Goal: Transaction & Acquisition: Purchase product/service

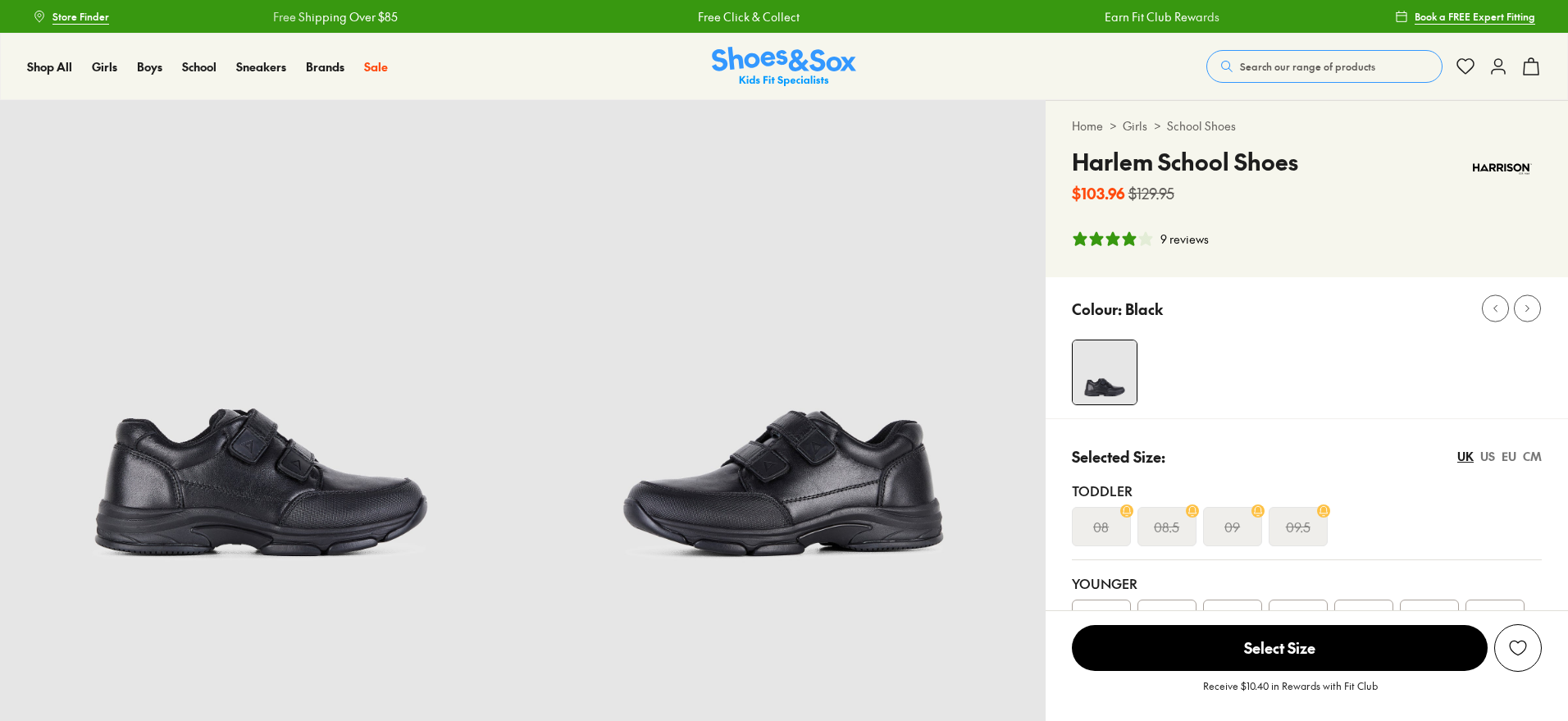
select select "*"
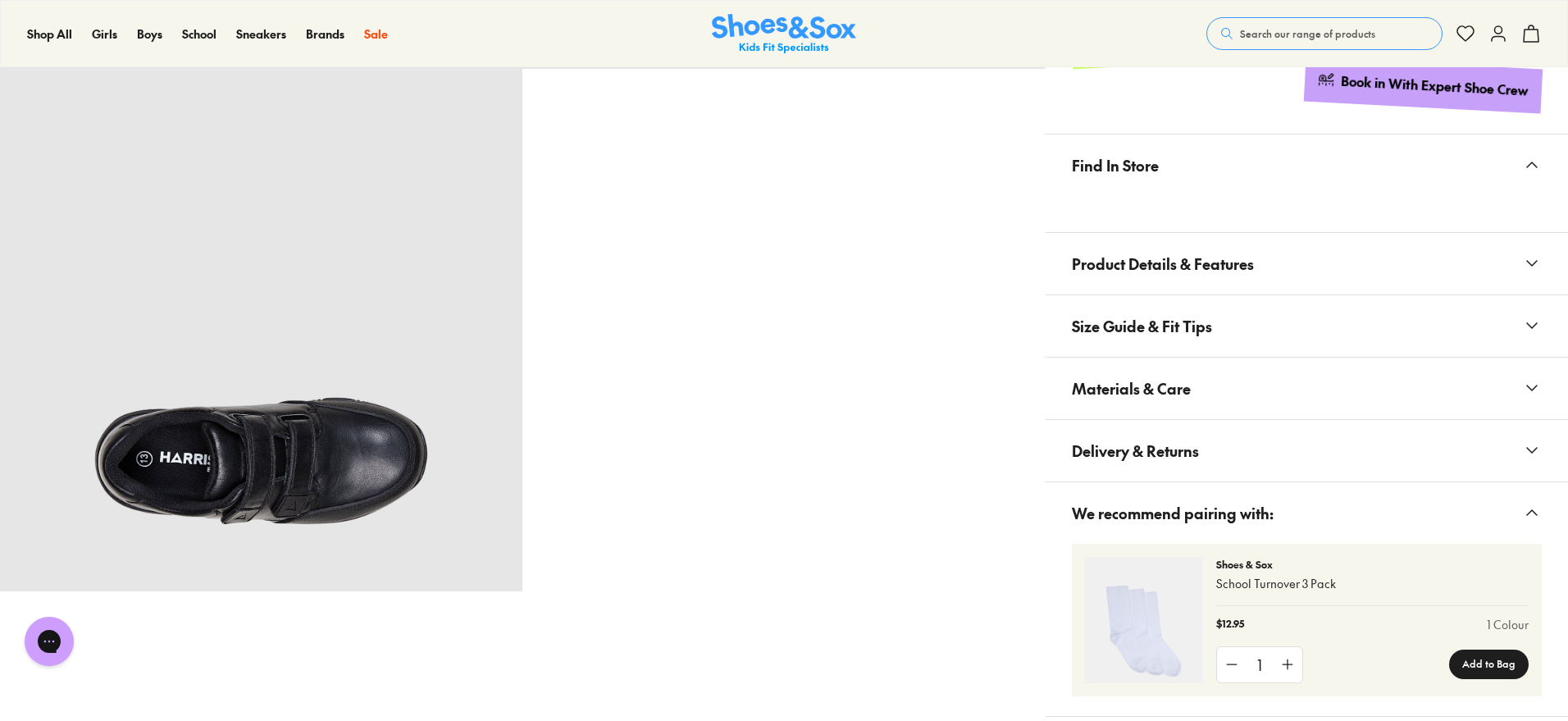
scroll to position [1333, 0]
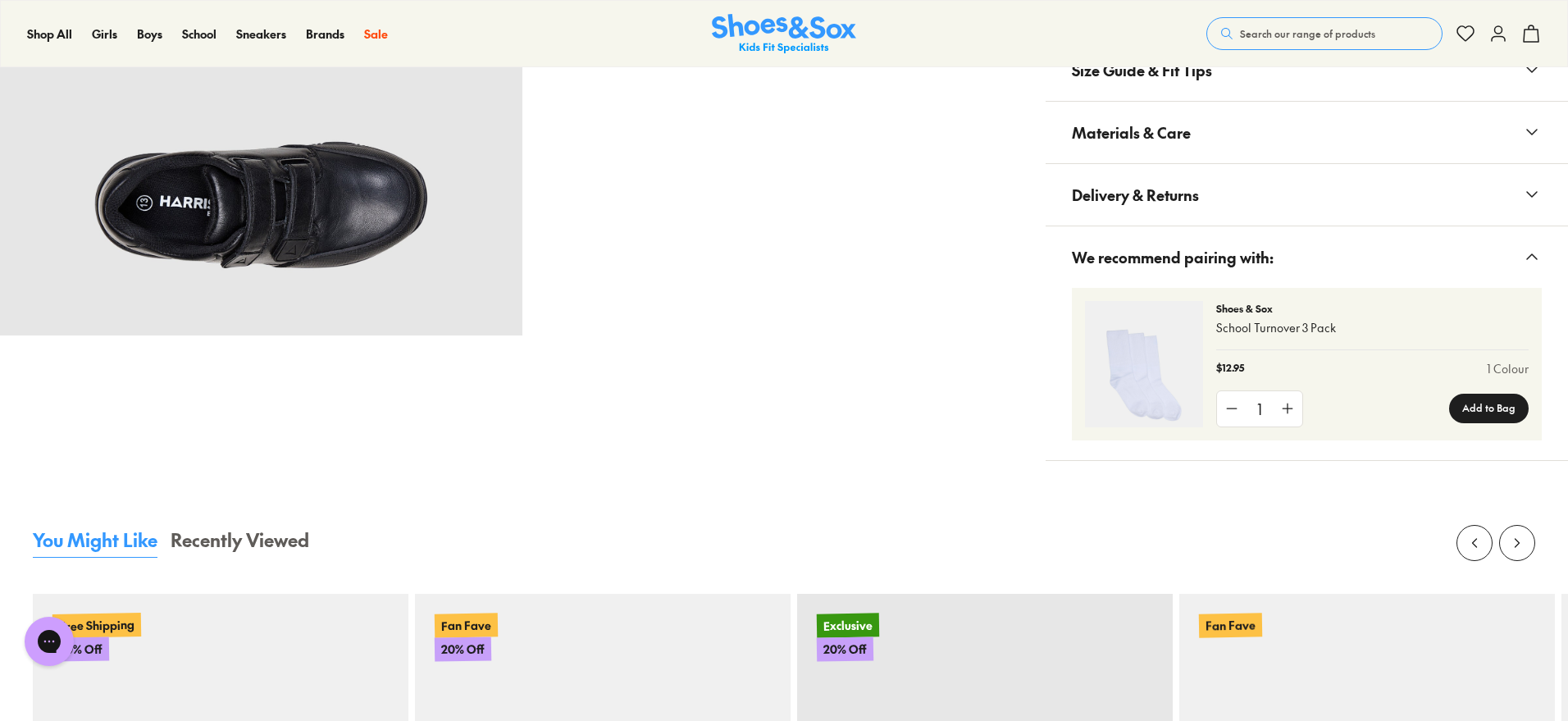
click at [1205, 132] on button "Materials & Care" at bounding box center [1307, 132] width 522 height 61
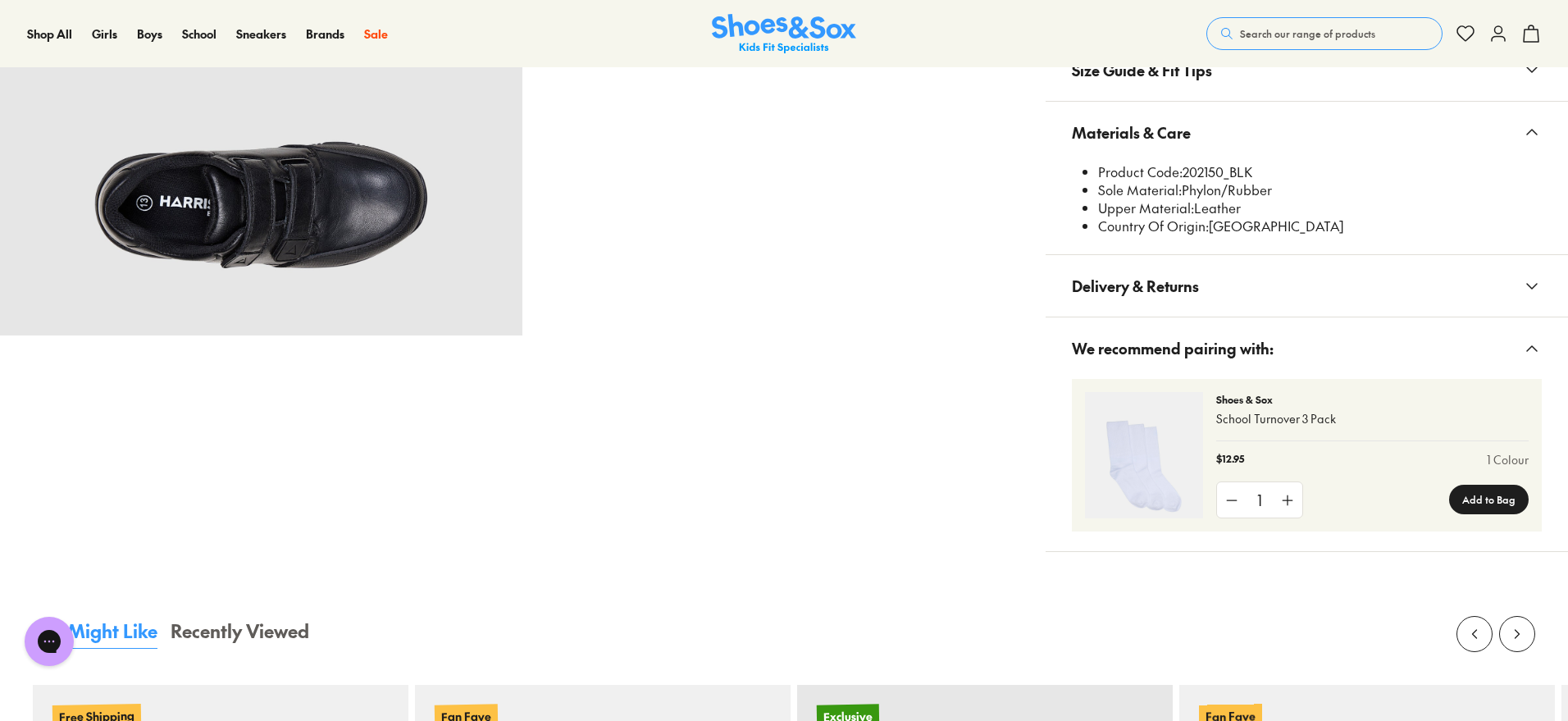
click at [1331, 33] on span "Search our range of products" at bounding box center [1307, 33] width 136 height 14
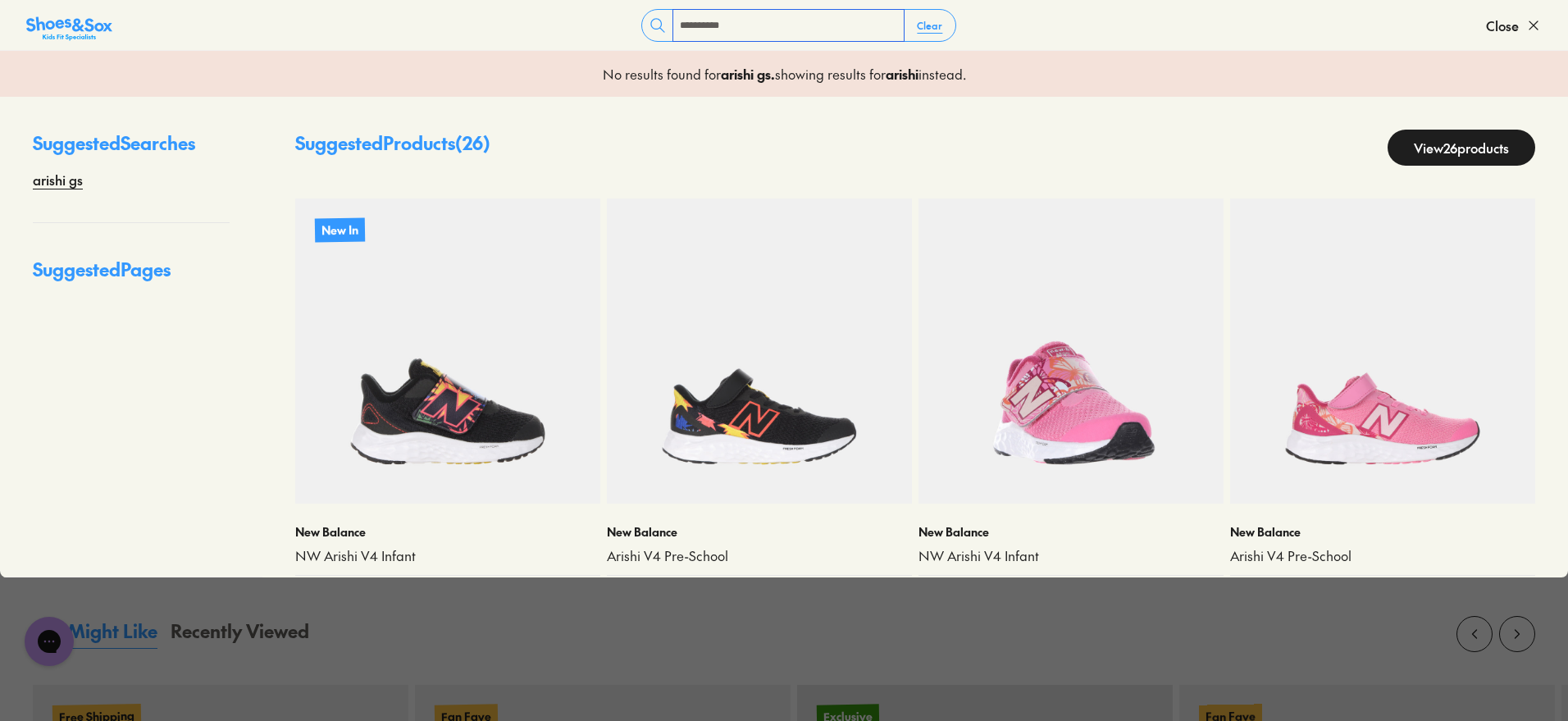
type input "*********"
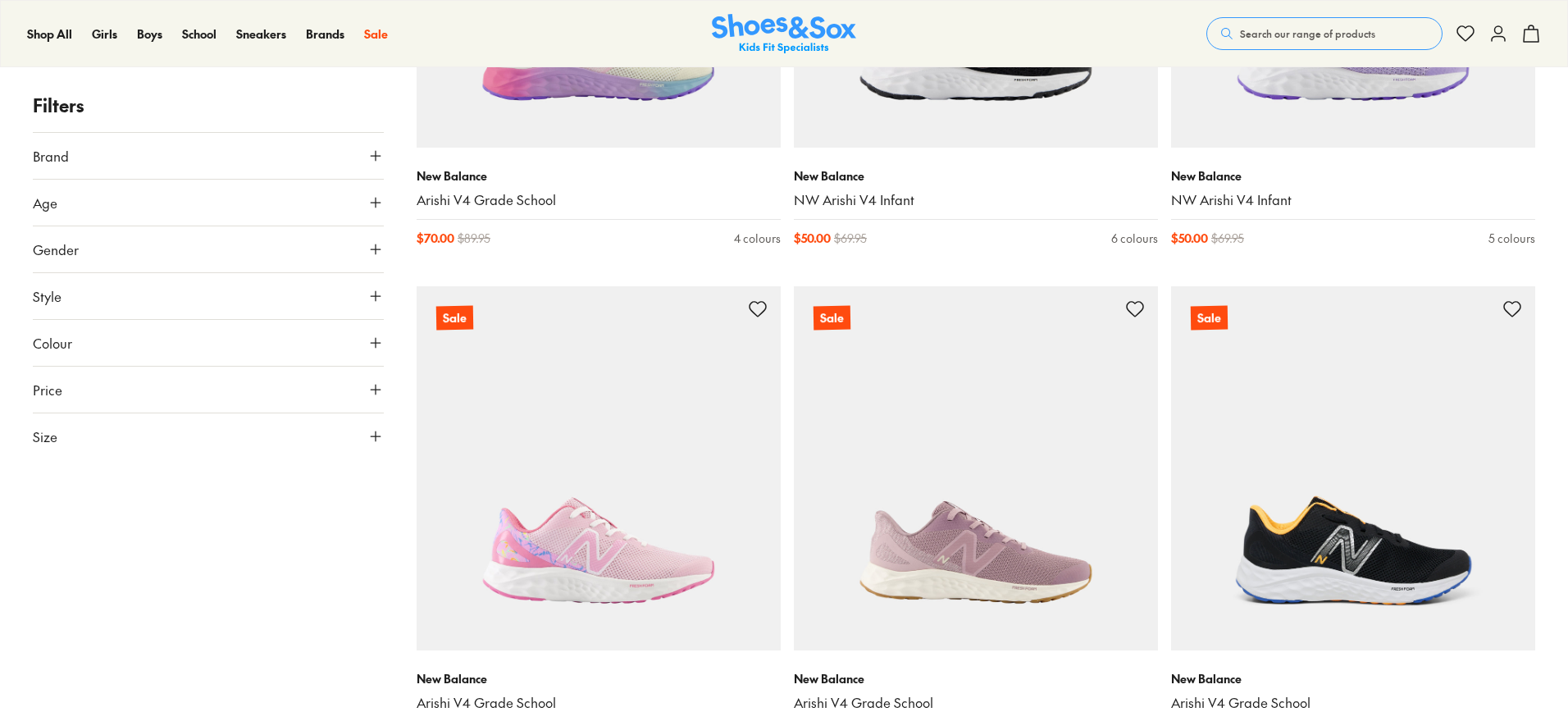
scroll to position [2770, 0]
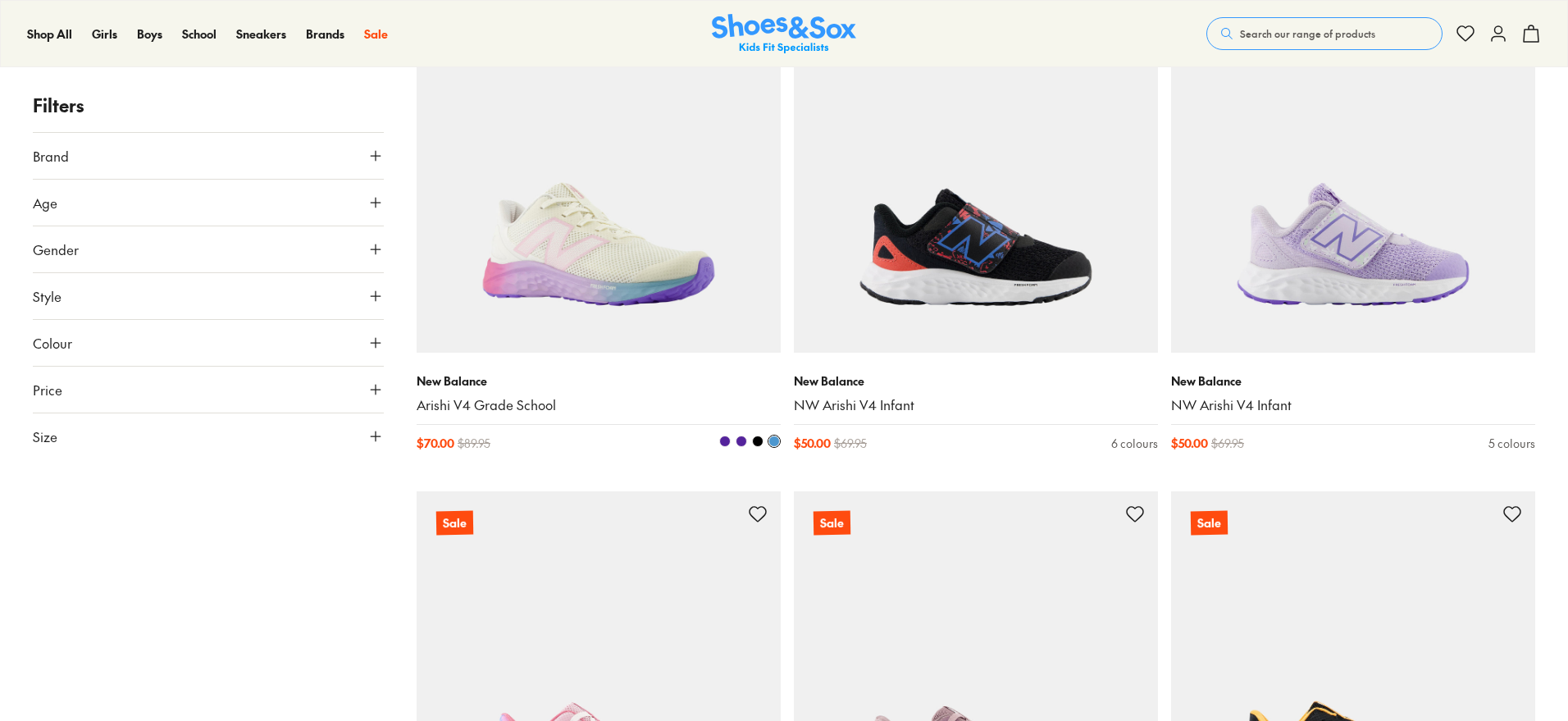
click at [628, 231] on img at bounding box center [598, 170] width 364 height 364
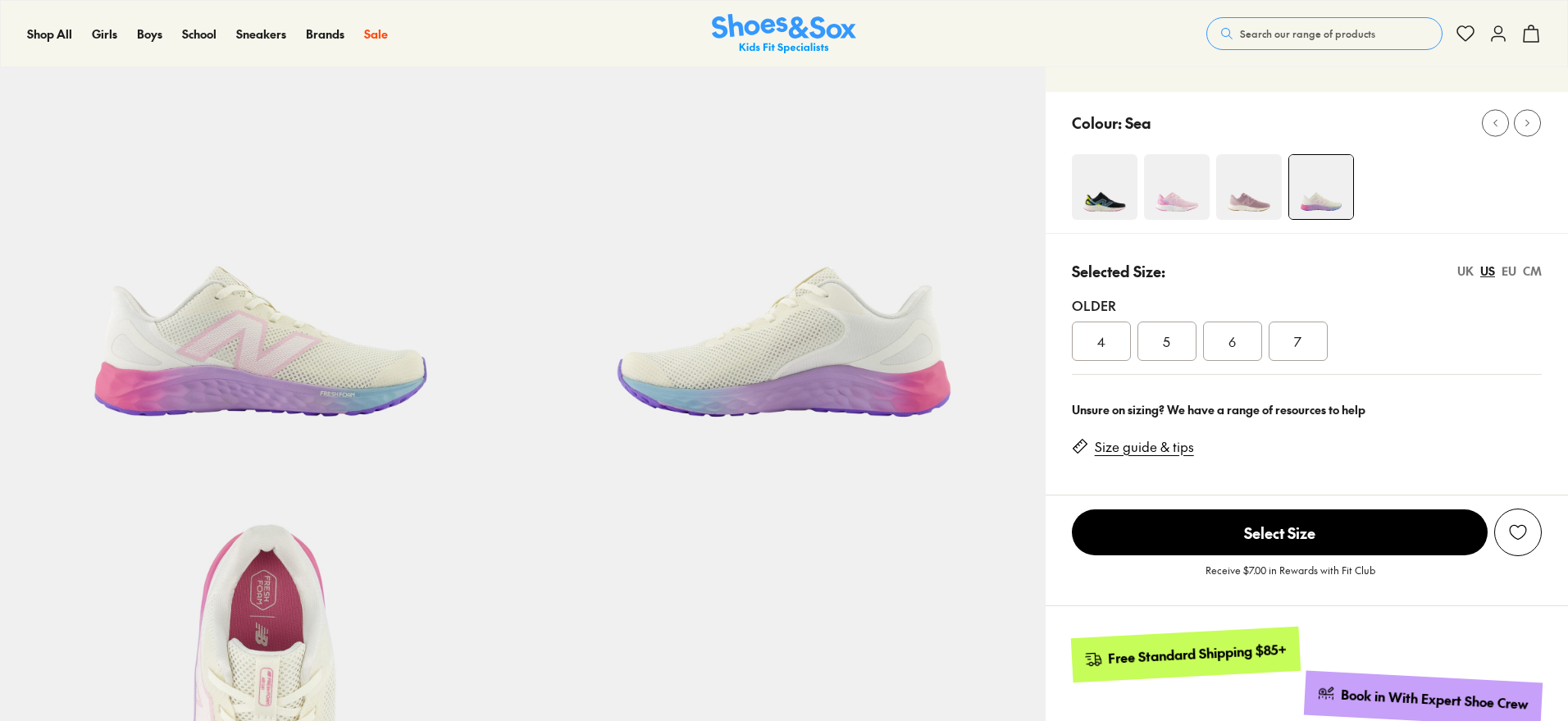
scroll to position [102, 0]
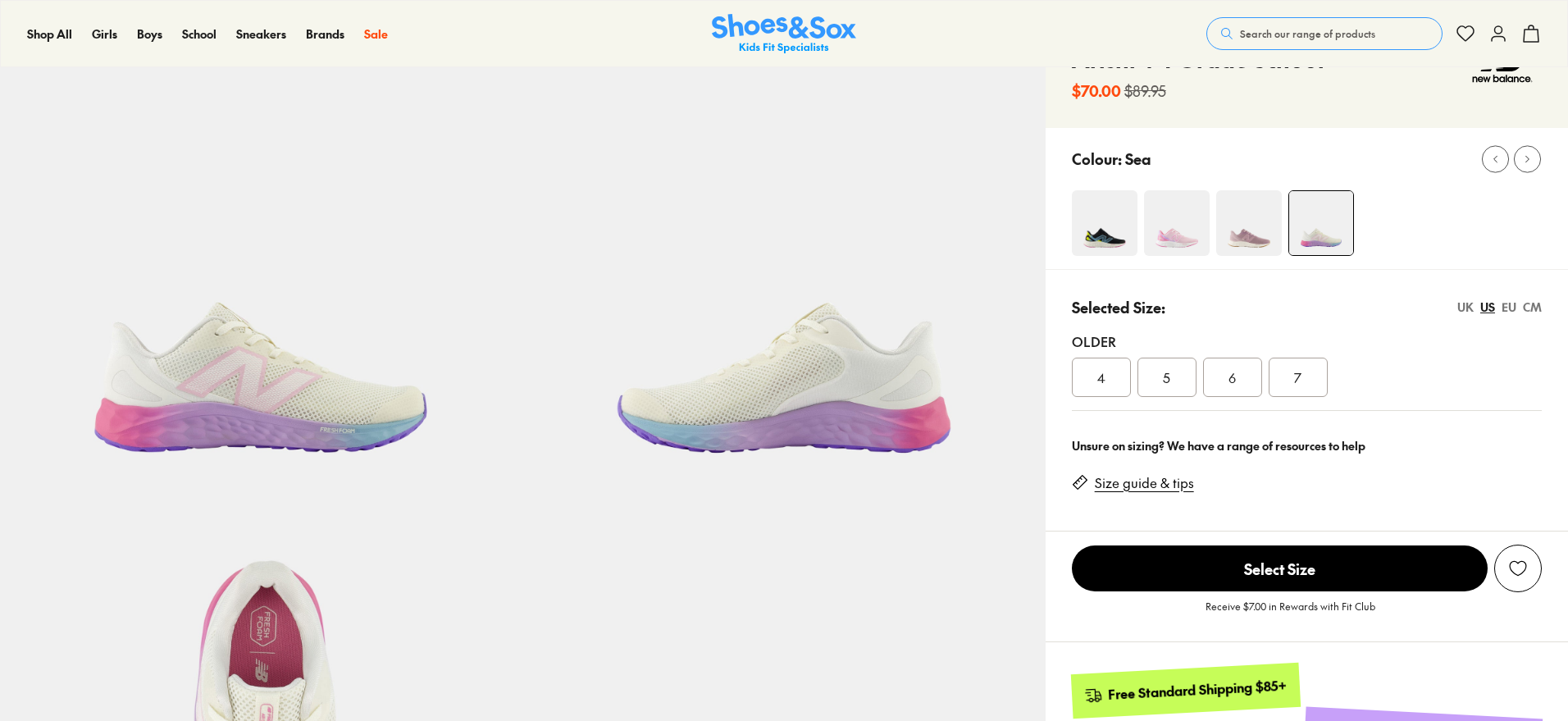
select select "*"
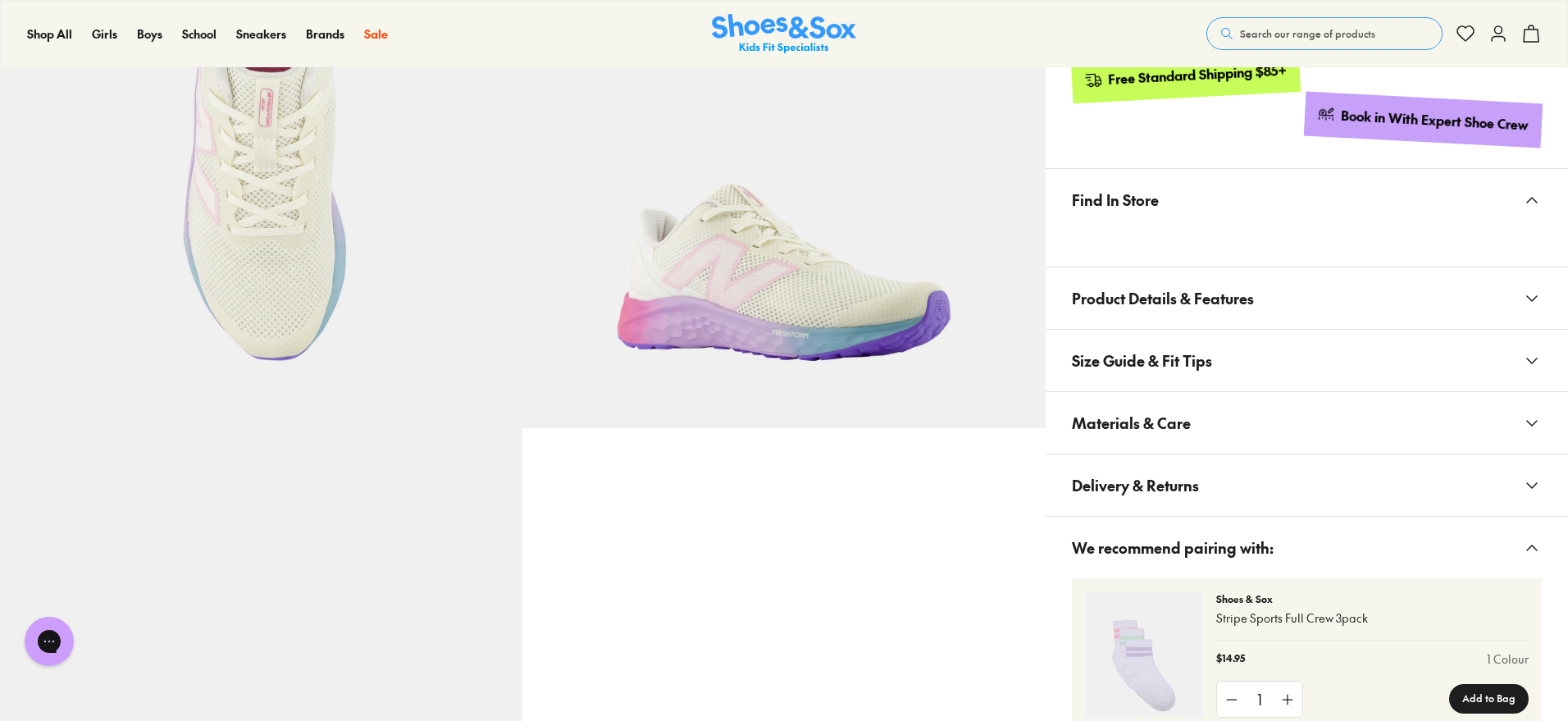
scroll to position [923, 0]
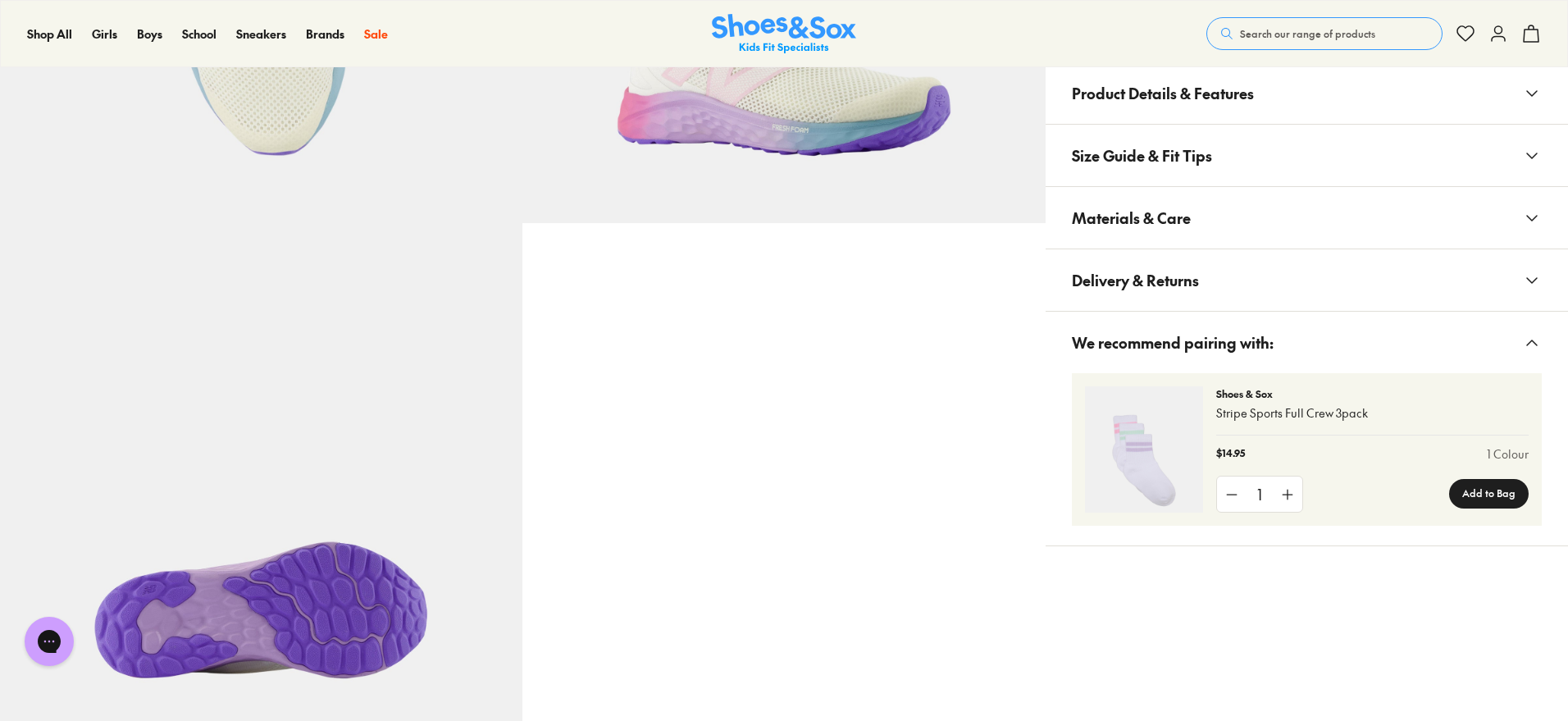
click at [1255, 236] on button "Materials & Care" at bounding box center [1307, 218] width 522 height 61
